Goal: Information Seeking & Learning: Learn about a topic

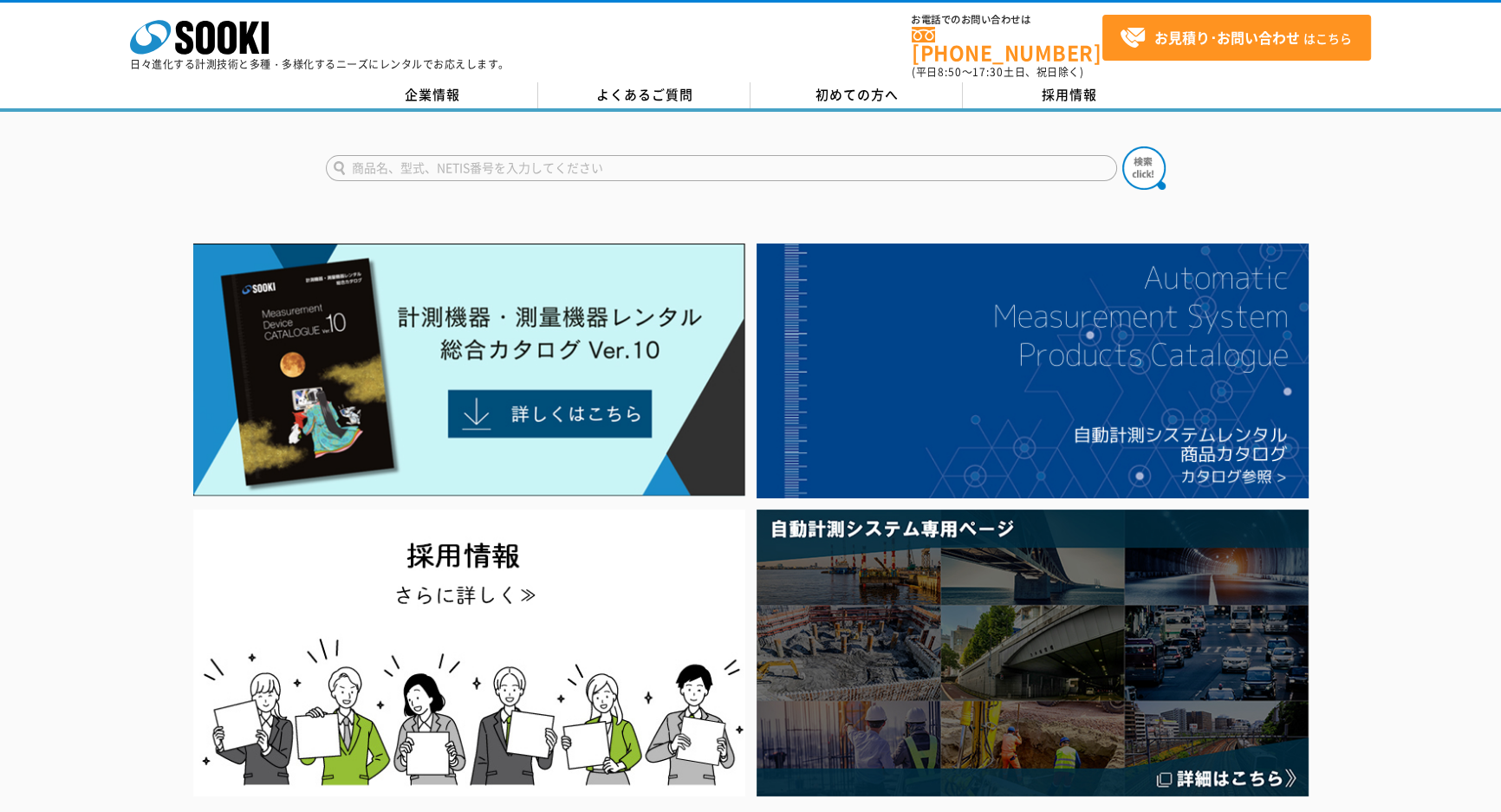
click at [435, 155] on input "text" at bounding box center [721, 168] width 791 height 26
type input "JVD"
click at [1123, 147] on button at bounding box center [1144, 168] width 43 height 43
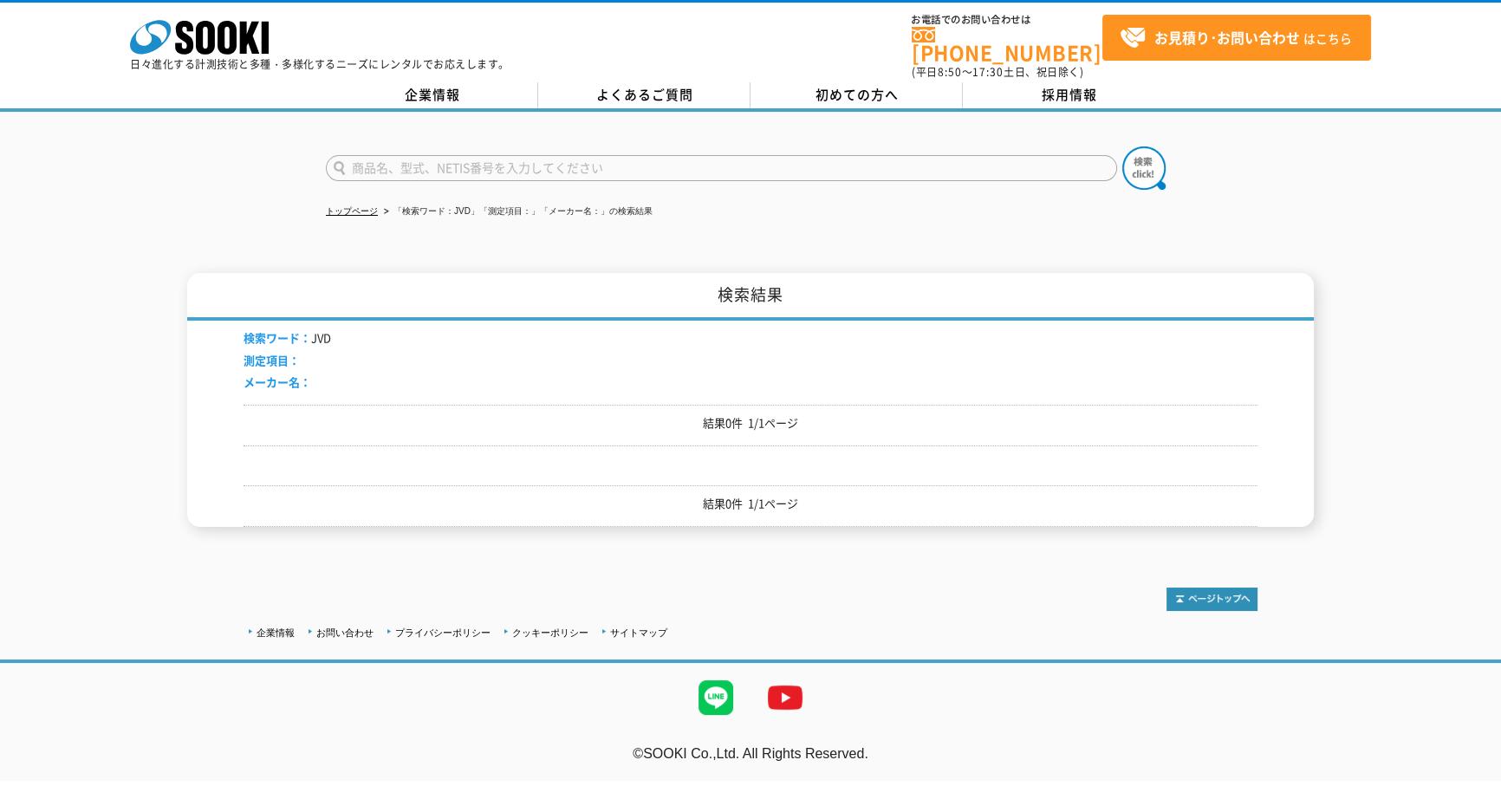
click at [437, 159] on input "text" at bounding box center [721, 168] width 791 height 26
type input "V"
click at [426, 186] on div "VJ-ADV" at bounding box center [491, 193] width 328 height 22
type input "VJ-ADV"
click at [1151, 151] on img at bounding box center [1144, 168] width 43 height 43
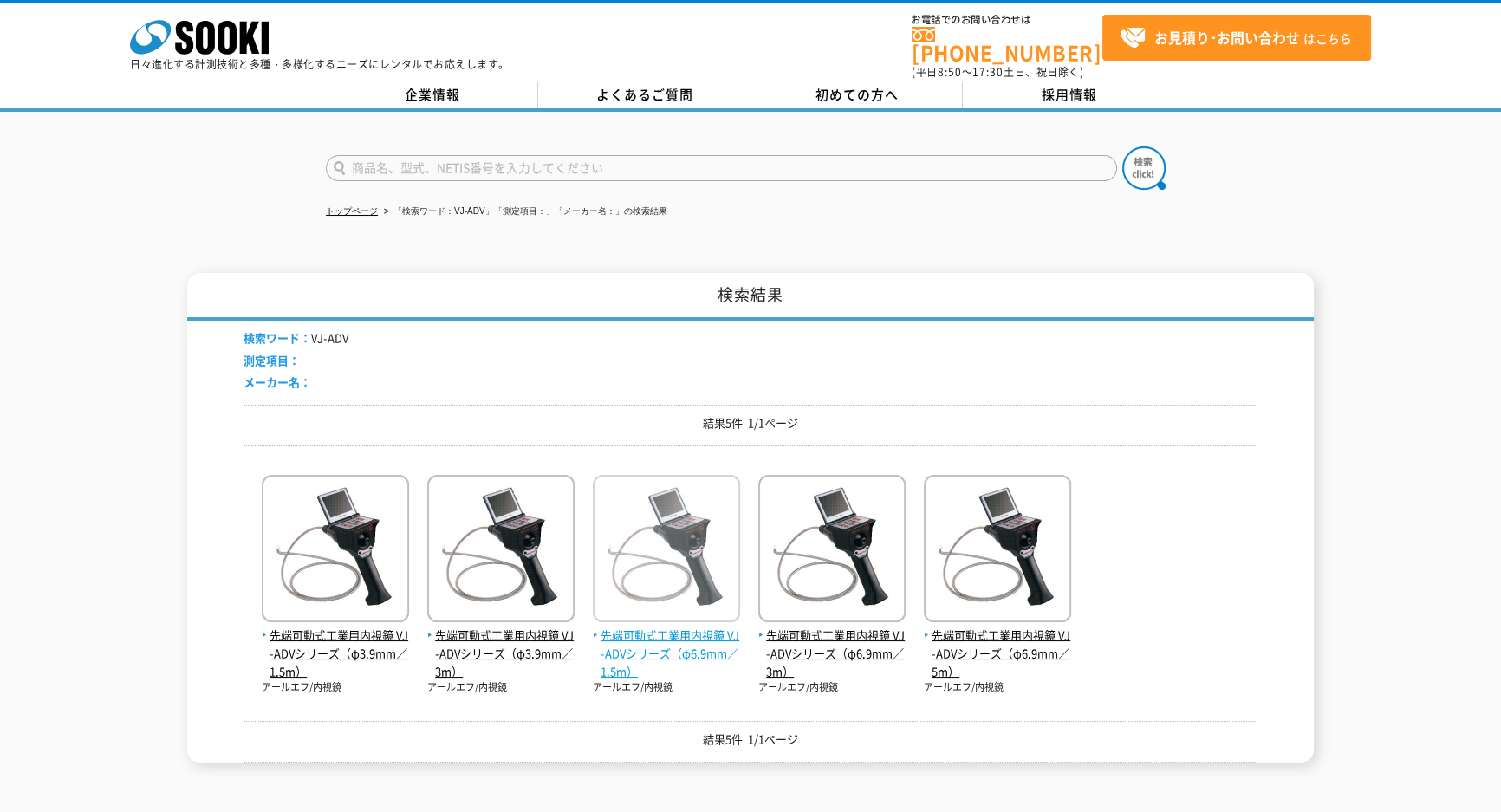
scroll to position [157, 0]
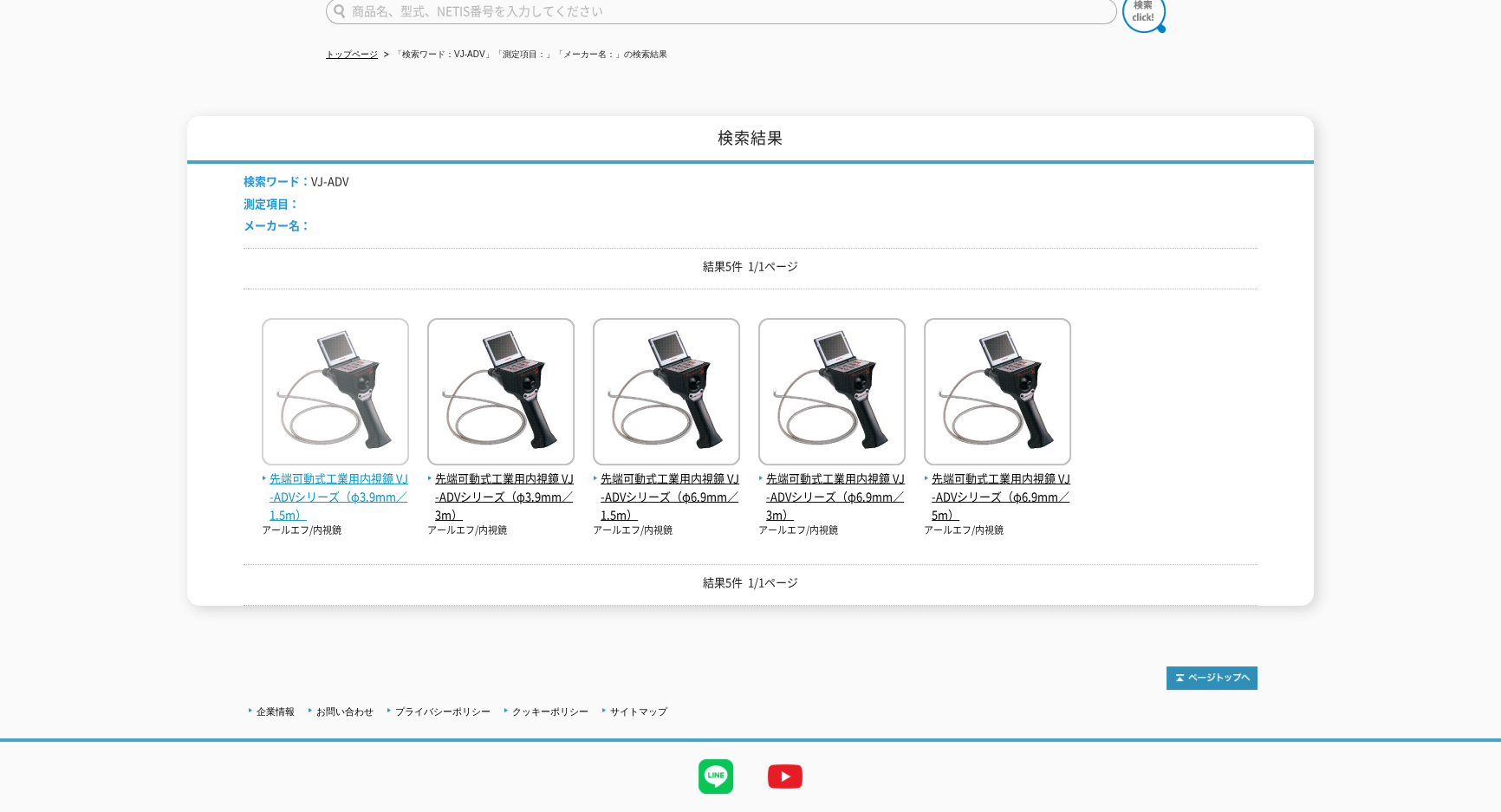
click at [345, 477] on span "先端可動式工業用内視鏡 VJ-ADVシリーズ（φ3.9mm／1.5m）" at bounding box center [335, 497] width 148 height 53
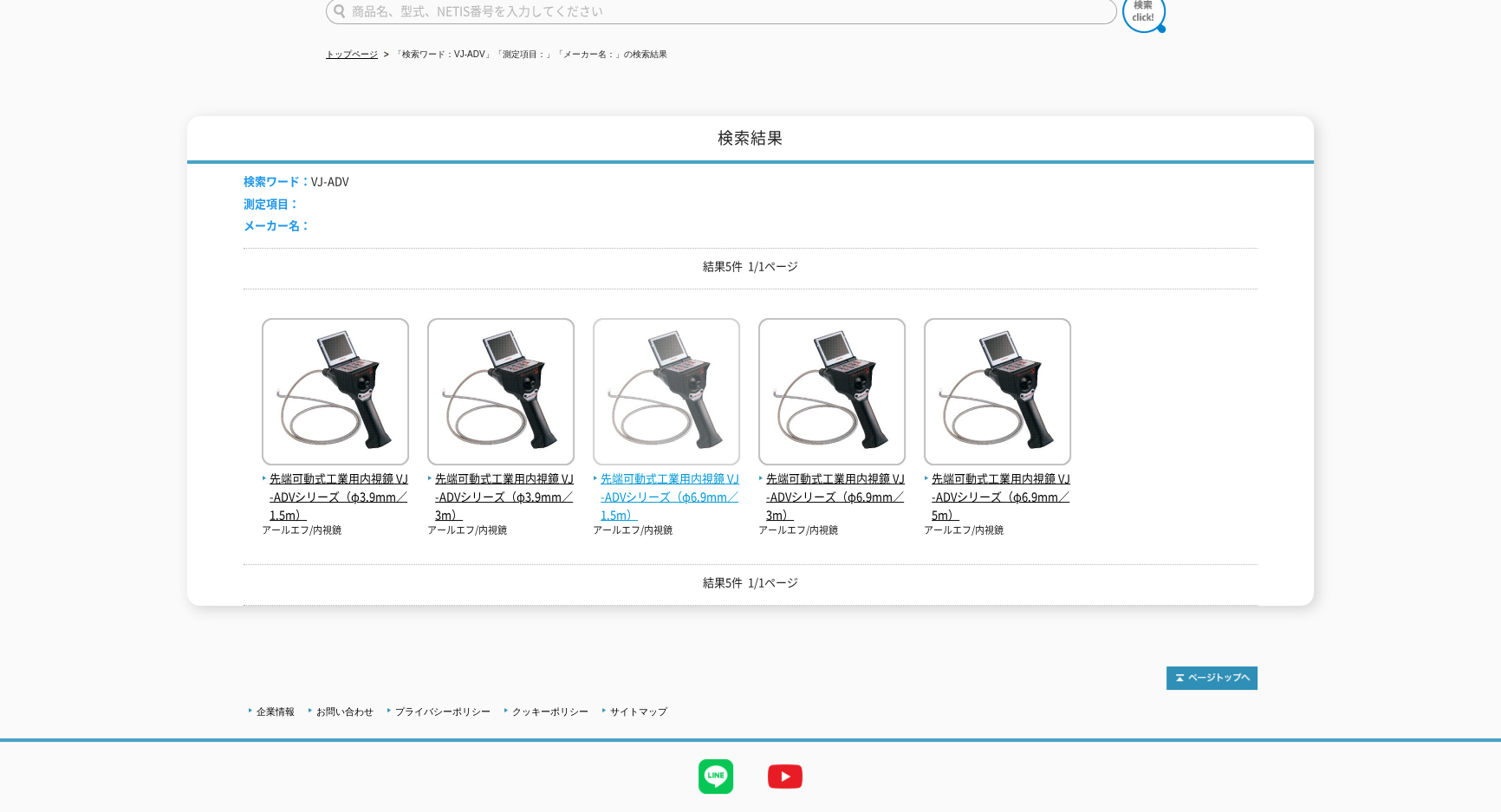
click at [700, 481] on span "先端可動式工業用内視鏡 VJ-ADVシリーズ（φ6.9mm／1.5m）" at bounding box center [666, 497] width 148 height 53
